Goal: Task Accomplishment & Management: Manage account settings

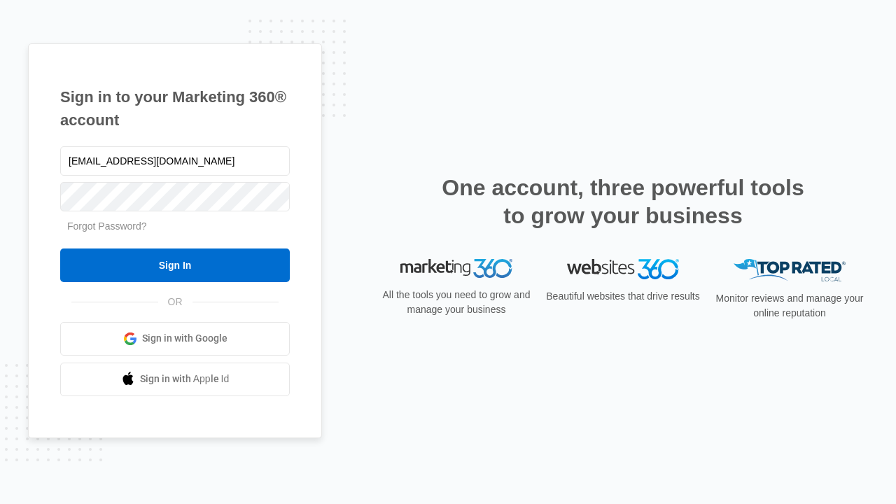
type input "dankie614@gmail.com"
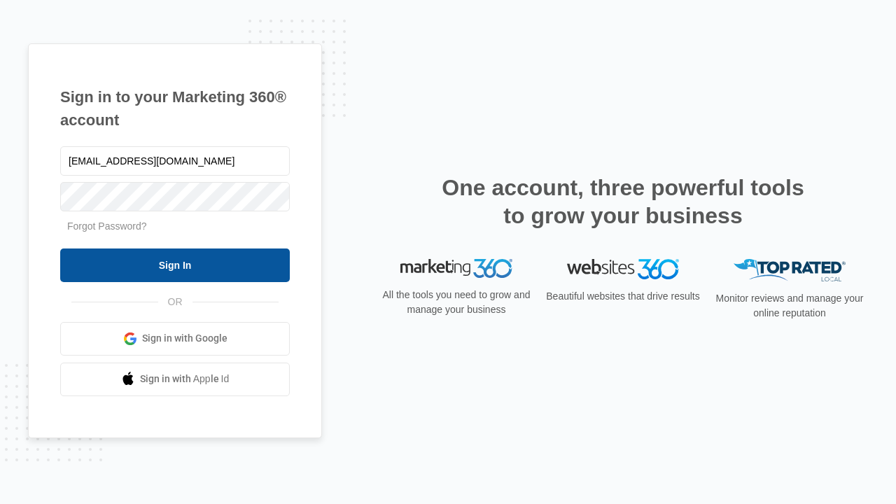
click at [175, 265] on input "Sign In" at bounding box center [175, 265] width 230 height 34
